Goal: Task Accomplishment & Management: Complete application form

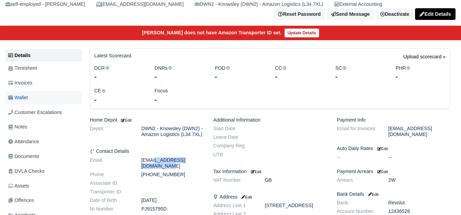
scroll to position [57, 0]
click at [41, 97] on link "Wallet" at bounding box center [43, 97] width 76 height 13
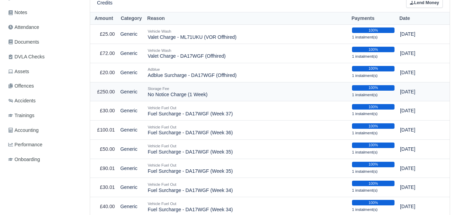
scroll to position [171, 0]
drag, startPoint x: 147, startPoint y: 89, endPoint x: 208, endPoint y: 93, distance: 60.4
click at [208, 93] on td "Storage Fee No Notice Charge (1 Week)" at bounding box center [247, 91] width 204 height 19
copy td "No Notice Charge (1 Week)"
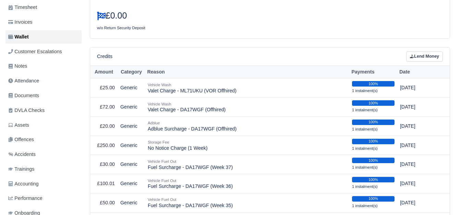
scroll to position [57, 0]
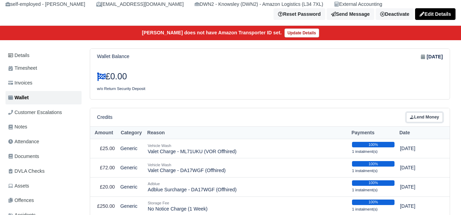
click at [420, 114] on link "Lend Money" at bounding box center [424, 117] width 37 height 10
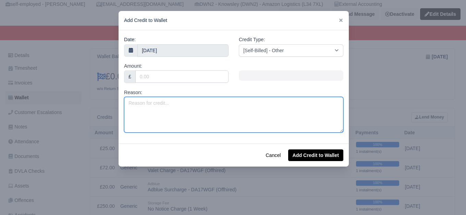
click at [188, 110] on textarea "Reason:" at bounding box center [233, 115] width 219 height 36
paste textarea "No Notice Charge (1 Week)"
drag, startPoint x: 167, startPoint y: 103, endPoint x: 182, endPoint y: 102, distance: 14.4
click at [182, 102] on textarea "No Notice Charge (1 Week)" at bounding box center [233, 115] width 219 height 36
type textarea "No Notice Charge (5 Days)"
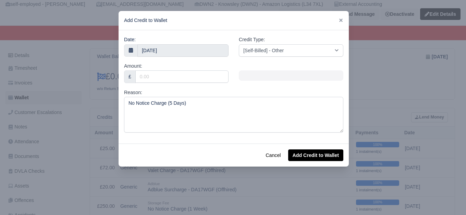
click at [177, 66] on div "Amount: £" at bounding box center [176, 72] width 105 height 21
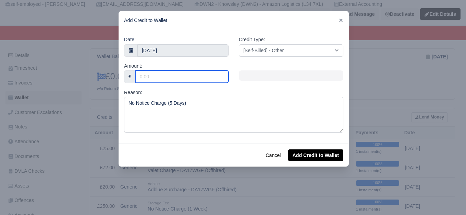
click at [168, 76] on input "Amount:" at bounding box center [181, 76] width 93 height 12
type input "178.55"
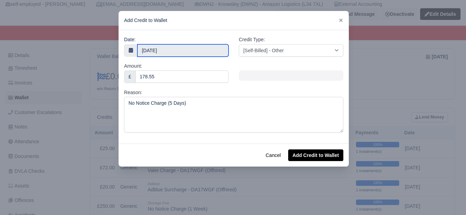
click at [168, 48] on input "14 October 2025" at bounding box center [182, 50] width 91 height 12
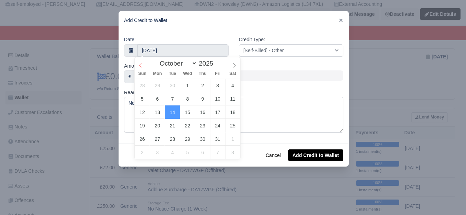
select select "8"
click at [137, 65] on span at bounding box center [141, 63] width 12 height 12
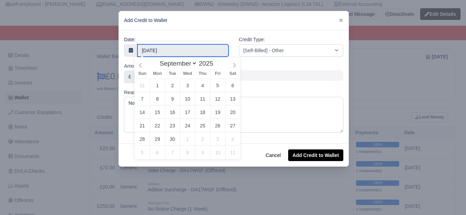
type input "9 September 2025"
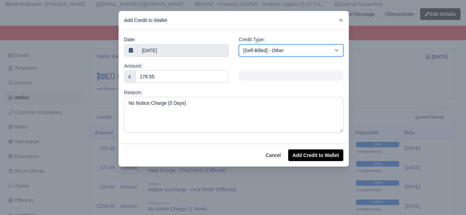
click at [303, 55] on select "[Self-Billed] - Other [Self-Billed] - Negative Invoice [Self-Billed] - Keychain…" at bounding box center [291, 50] width 105 height 12
click at [239, 44] on select "[Self-Billed] - Other [Self-Billed] - Negative Invoice [Self-Billed] - Keychain…" at bounding box center [291, 50] width 105 height 12
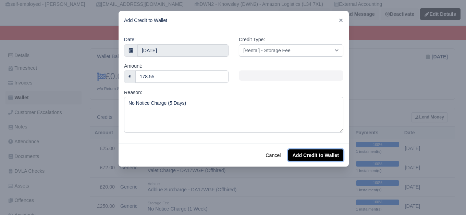
click at [317, 157] on button "Add Credit to Wallet" at bounding box center [315, 155] width 55 height 12
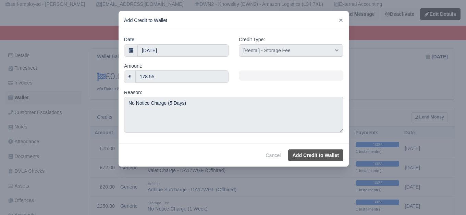
select select "other"
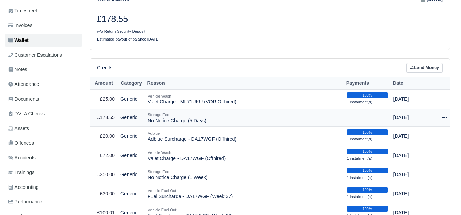
scroll to position [171, 0]
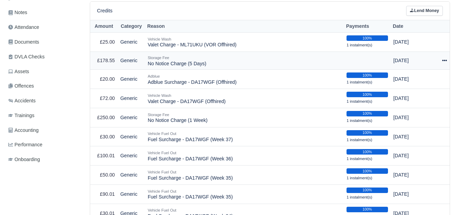
click at [443, 60] on icon at bounding box center [444, 60] width 5 height 1
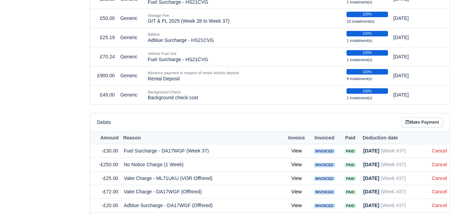
scroll to position [743, 0]
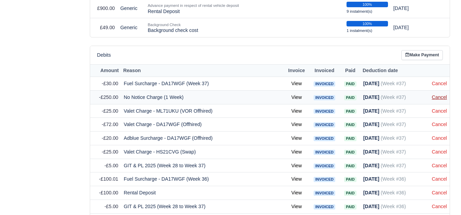
click at [446, 96] on link "Cancel" at bounding box center [439, 96] width 15 height 5
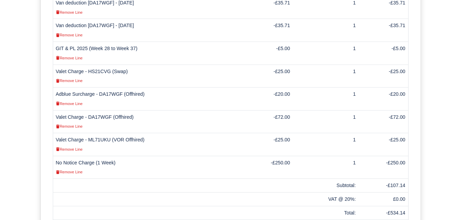
scroll to position [286, 0]
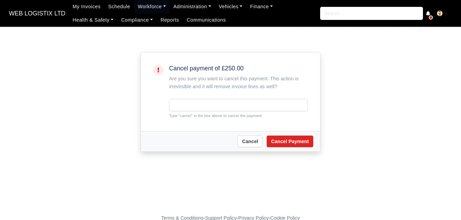
click at [178, 117] on small "Type "cancel" in the box above to cancel the payment." at bounding box center [238, 115] width 139 height 6
click at [184, 115] on small "Type "cancel" in the box above to cancel the payment." at bounding box center [238, 115] width 139 height 6
copy small "cancel"
click at [189, 103] on input "text" at bounding box center [238, 105] width 139 height 12
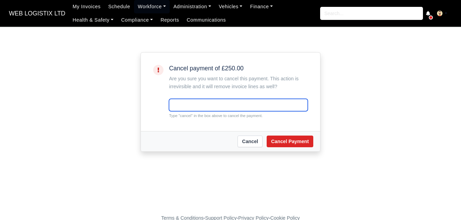
paste input "cancel"
click at [220, 104] on input "cancelcancel" at bounding box center [238, 105] width 139 height 12
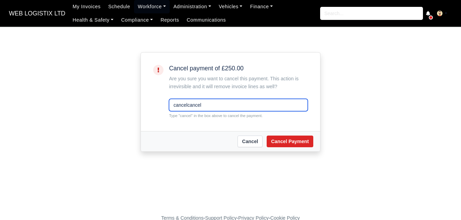
paste input "text"
type input "cancel"
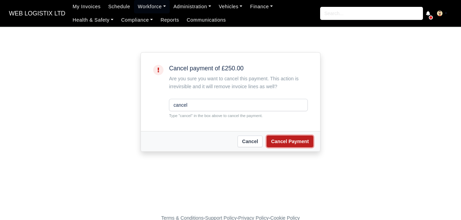
click at [275, 143] on button "Cancel Payment" at bounding box center [290, 141] width 47 height 12
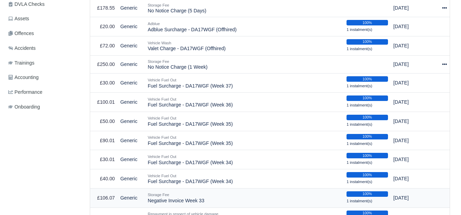
scroll to position [229, 0]
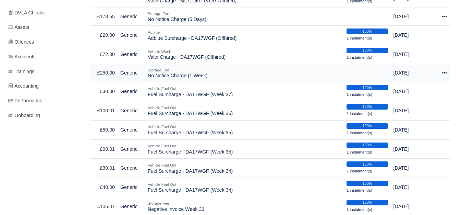
click at [446, 72] on icon at bounding box center [444, 72] width 5 height 1
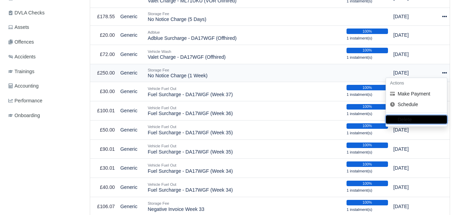
click at [414, 116] on button "Delete" at bounding box center [416, 120] width 61 height 8
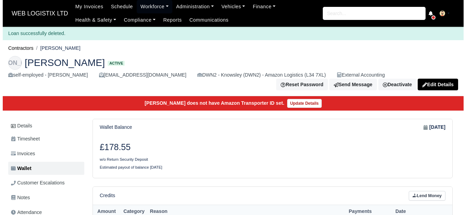
scroll to position [171, 0]
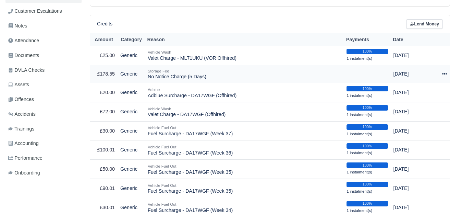
click at [446, 73] on icon at bounding box center [444, 73] width 5 height 1
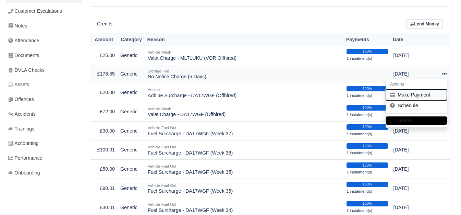
click at [396, 91] on button "Make Payment" at bounding box center [416, 94] width 61 height 11
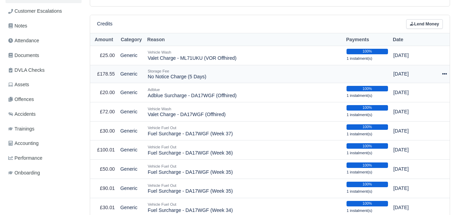
select select "7631"
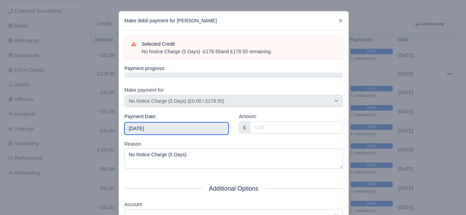
click at [179, 129] on input "2025-10-18" at bounding box center [176, 128] width 104 height 12
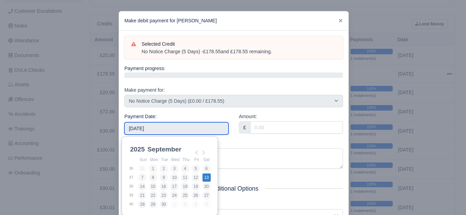
type input "2025-09-13"
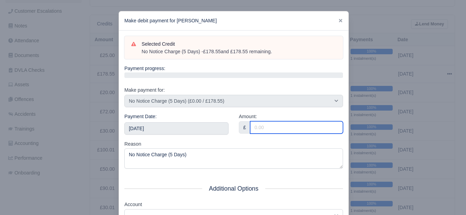
click at [253, 128] on input "Amount:" at bounding box center [296, 127] width 93 height 12
paste input "cancel"
click at [254, 128] on input "cancel" at bounding box center [296, 127] width 93 height 12
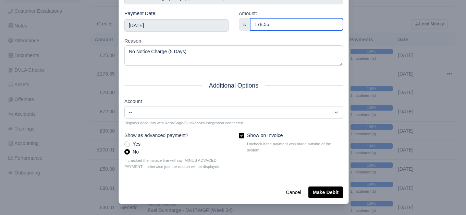
type input "178.55"
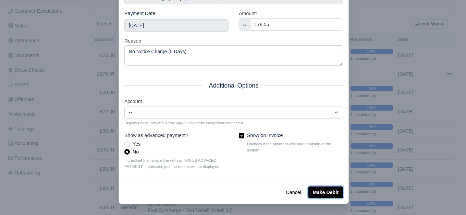
click at [324, 196] on button "Make Debit" at bounding box center [326, 192] width 35 height 12
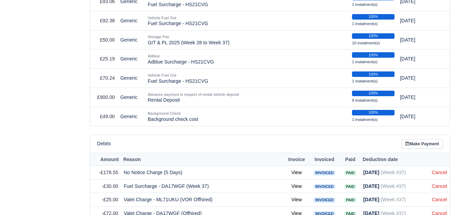
scroll to position [686, 0]
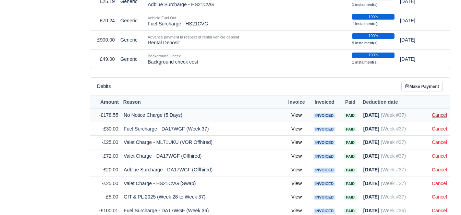
click at [442, 113] on link "Cancel" at bounding box center [439, 114] width 15 height 5
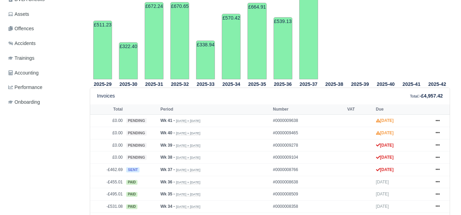
scroll to position [229, 0]
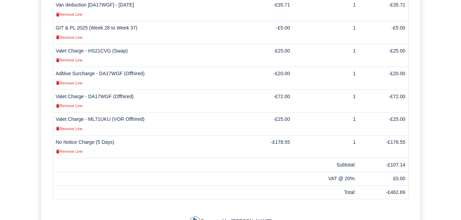
scroll to position [363, 0]
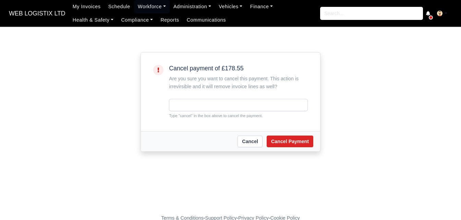
click at [186, 112] on div "Type "cancel" in the box above to cancel the payment." at bounding box center [238, 109] width 139 height 20
copy small "cancel"
click at [187, 107] on input "text" at bounding box center [238, 105] width 139 height 12
paste input "cancel"
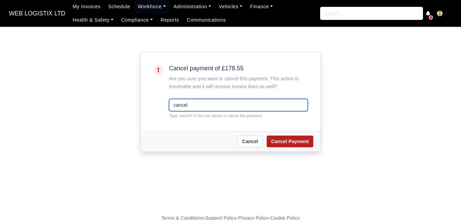
type input "cancel"
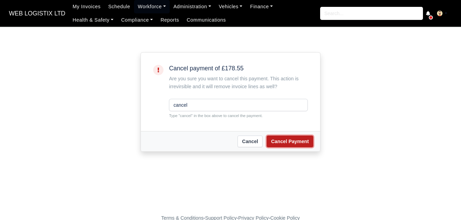
click at [286, 140] on button "Cancel Payment" at bounding box center [290, 141] width 47 height 12
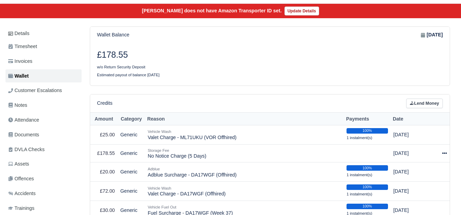
scroll to position [114, 0]
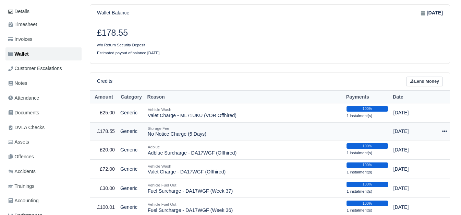
drag, startPoint x: 148, startPoint y: 131, endPoint x: 238, endPoint y: 133, distance: 90.6
click at [238, 133] on td "Storage Fee No Notice Charge (5 Days)" at bounding box center [244, 131] width 199 height 18
copy td "No Notice Charge (5 Days)"
click at [431, 76] on link "Lend Money" at bounding box center [424, 81] width 37 height 10
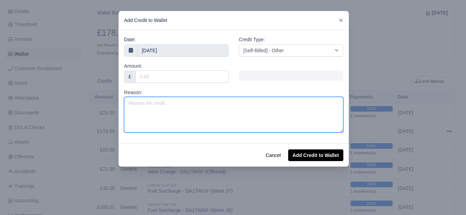
click at [190, 116] on textarea "Reason:" at bounding box center [233, 115] width 219 height 36
paste textarea "No Notice Charge (5 Days)"
type textarea "No Notice Charge (5 Days)"
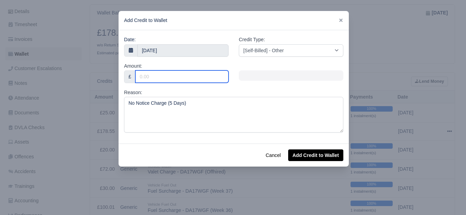
click at [161, 80] on input "Amount:" at bounding box center [181, 76] width 93 height 12
type input "178.57"
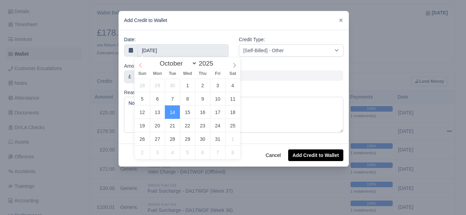
select select "8"
click at [137, 68] on span at bounding box center [141, 63] width 12 height 12
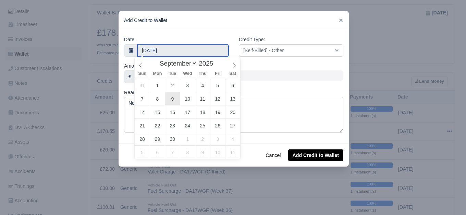
type input "9 September 2025"
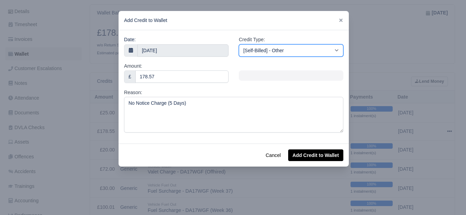
click at [256, 46] on select "[Self-Billed] - Other [Self-Billed] - Negative Invoice [Self-Billed] - Keychain…" at bounding box center [291, 50] width 105 height 12
click at [239, 44] on select "[Self-Billed] - Other [Self-Billed] - Negative Invoice [Self-Billed] - Keychain…" at bounding box center [291, 50] width 105 height 12
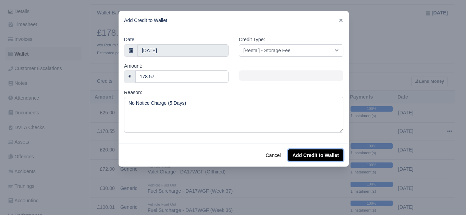
click at [330, 157] on button "Add Credit to Wallet" at bounding box center [315, 155] width 55 height 12
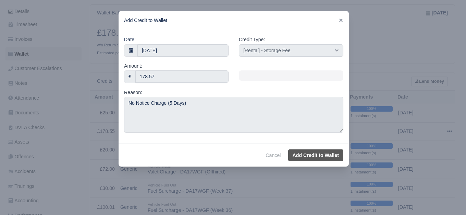
select select "other"
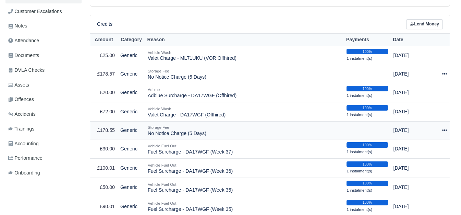
scroll to position [158, 0]
click at [443, 128] on icon at bounding box center [444, 130] width 5 height 5
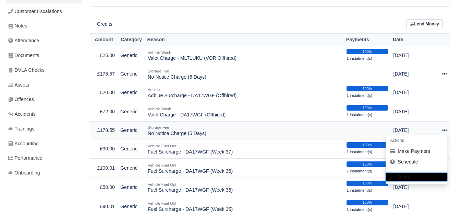
click at [420, 173] on button "Delete" at bounding box center [416, 177] width 61 height 8
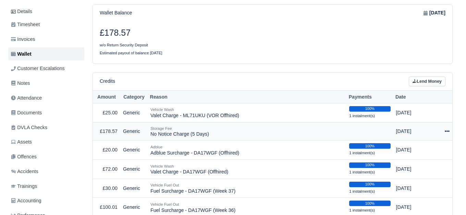
scroll to position [114, 0]
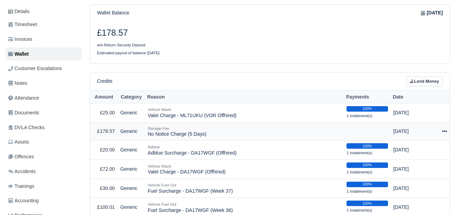
click at [442, 130] on div at bounding box center [442, 131] width 9 height 8
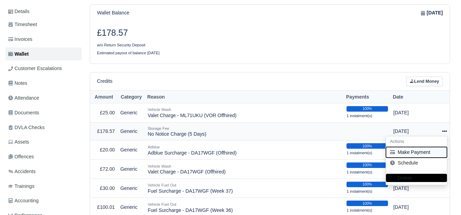
click at [416, 147] on button "Make Payment" at bounding box center [416, 152] width 61 height 11
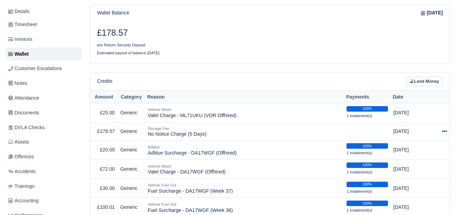
select select "7633"
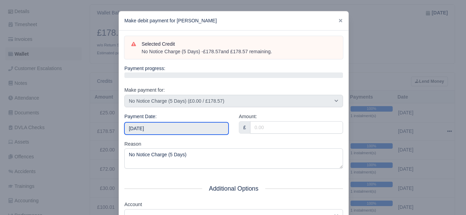
click at [138, 130] on input "2025-10-18" at bounding box center [176, 128] width 104 height 12
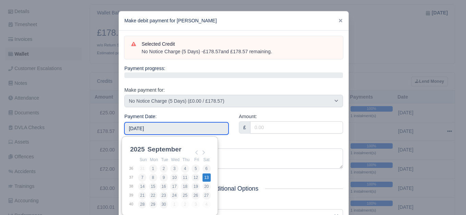
type input "2025-09-13"
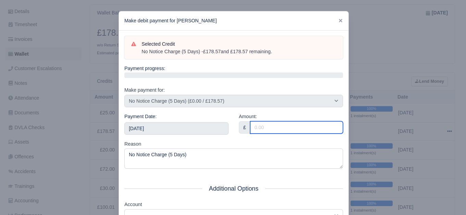
click at [274, 126] on input "Amount:" at bounding box center [296, 127] width 93 height 12
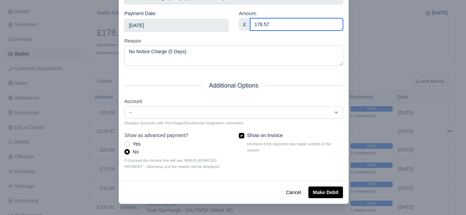
type input "178.57"
click at [341, 191] on div "Cancel Make Debit" at bounding box center [234, 191] width 230 height 23
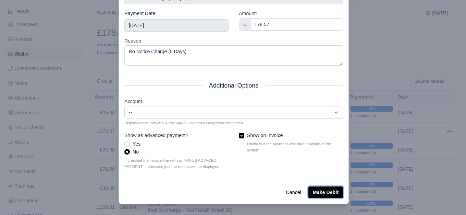
click at [336, 191] on button "Make Debit" at bounding box center [326, 192] width 35 height 12
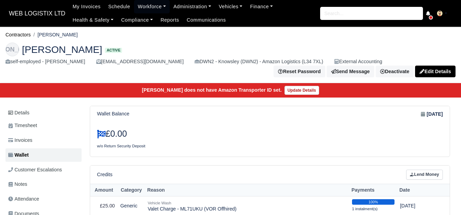
scroll to position [171, 0]
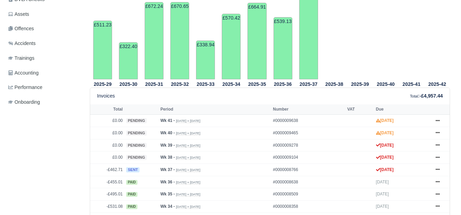
scroll to position [229, 0]
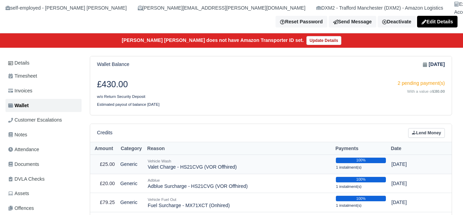
scroll to position [114, 0]
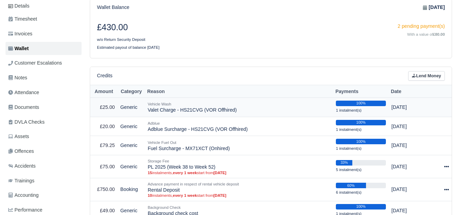
click at [225, 104] on td "Vehicle Wash Valet Charge - HS21CVG (VOR Offhired)" at bounding box center [239, 106] width 188 height 19
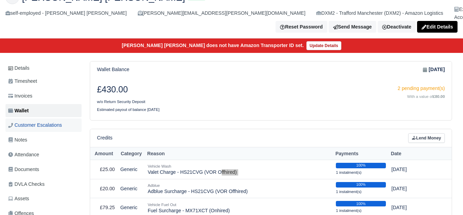
scroll to position [0, 0]
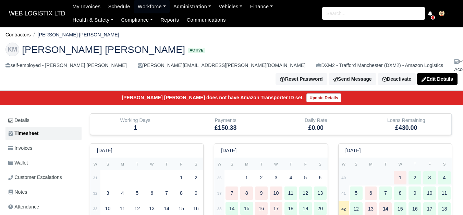
click at [344, 176] on strong "40" at bounding box center [344, 178] width 4 height 4
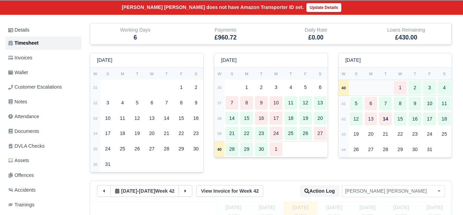
scroll to position [171, 0]
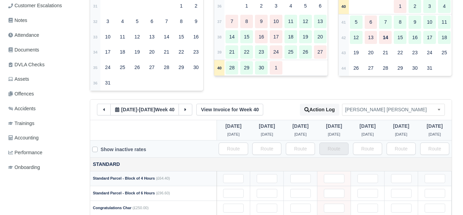
type input "25"
type input "45"
type input "44"
type input "47"
type input "34"
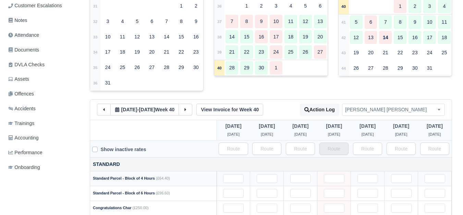
type input "38"
type input "1"
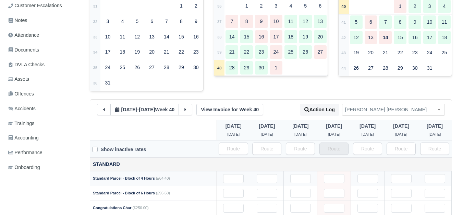
type input "1"
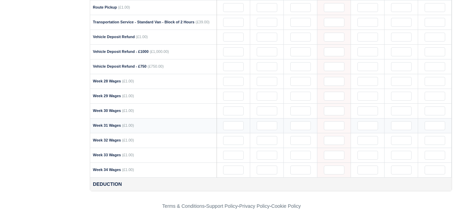
scroll to position [777, 0]
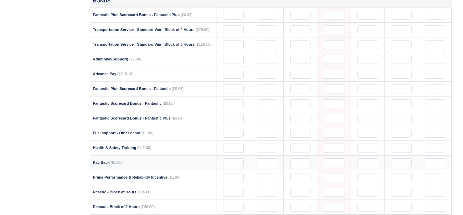
click at [107, 160] on strong "Pay Back" at bounding box center [101, 162] width 17 height 4
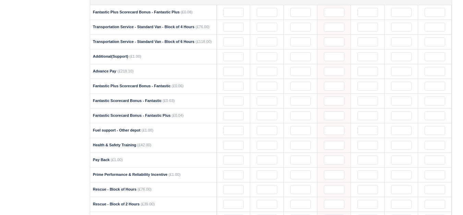
scroll to position [720, 0]
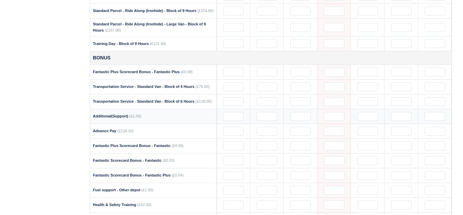
click at [95, 114] on strong "Additional(Support)" at bounding box center [110, 116] width 35 height 4
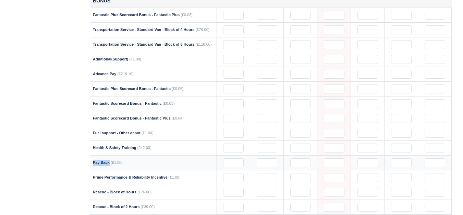
drag, startPoint x: 96, startPoint y: 156, endPoint x: 108, endPoint y: 154, distance: 11.7
click at [108, 160] on strong "Pay Back" at bounding box center [101, 162] width 17 height 4
